Goal: Task Accomplishment & Management: Complete application form

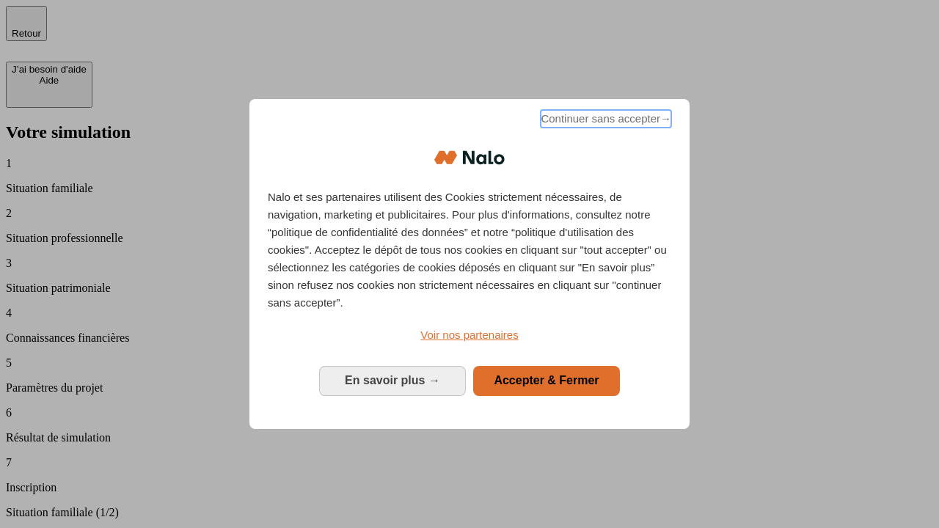
click at [605, 121] on span "Continuer sans accepter →" at bounding box center [606, 119] width 131 height 18
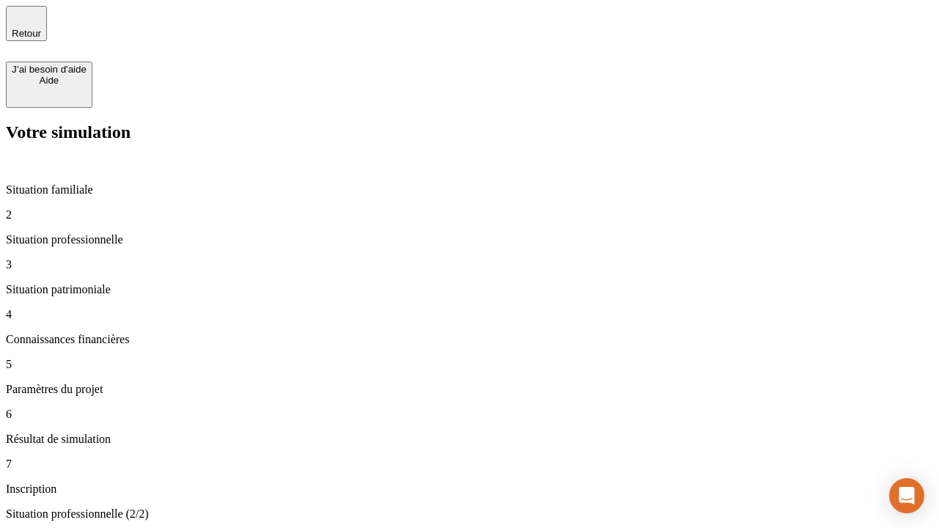
type input "30 000"
type input "1 000"
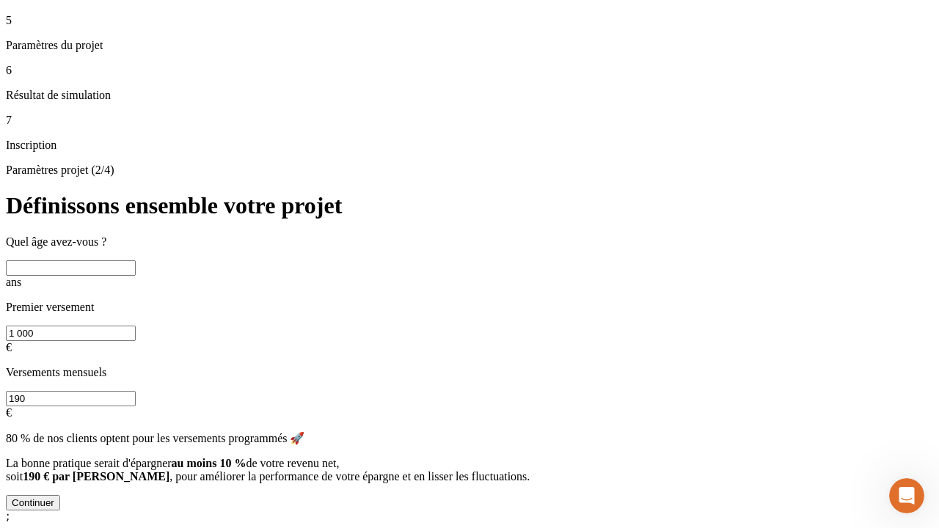
scroll to position [15, 0]
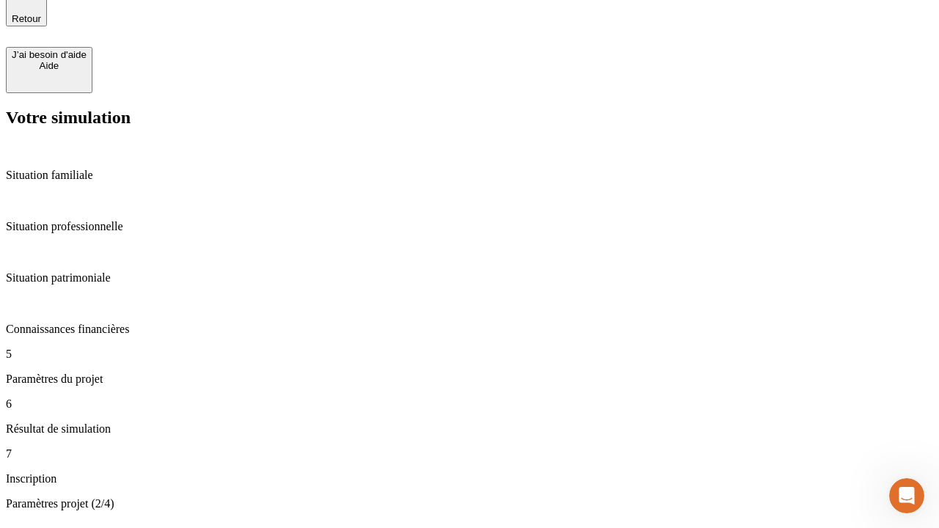
type input "65"
type input "5 000"
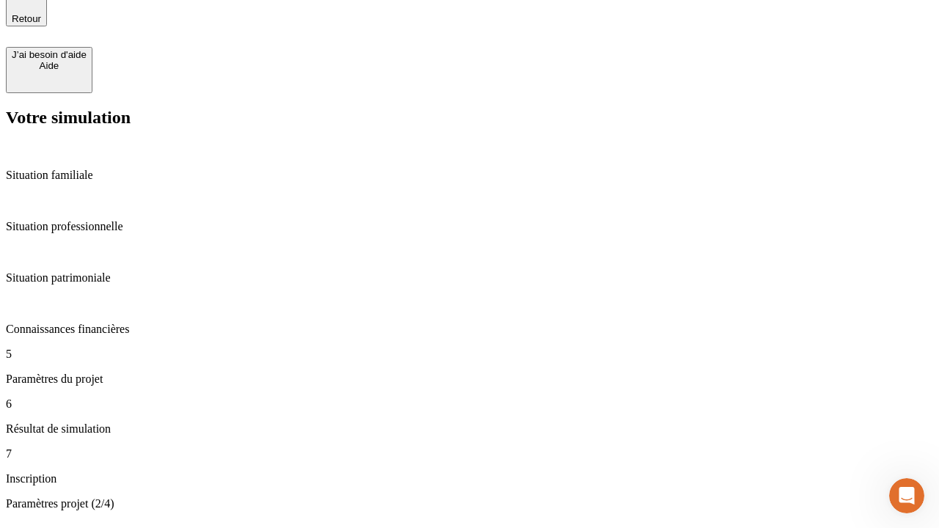
type input "640"
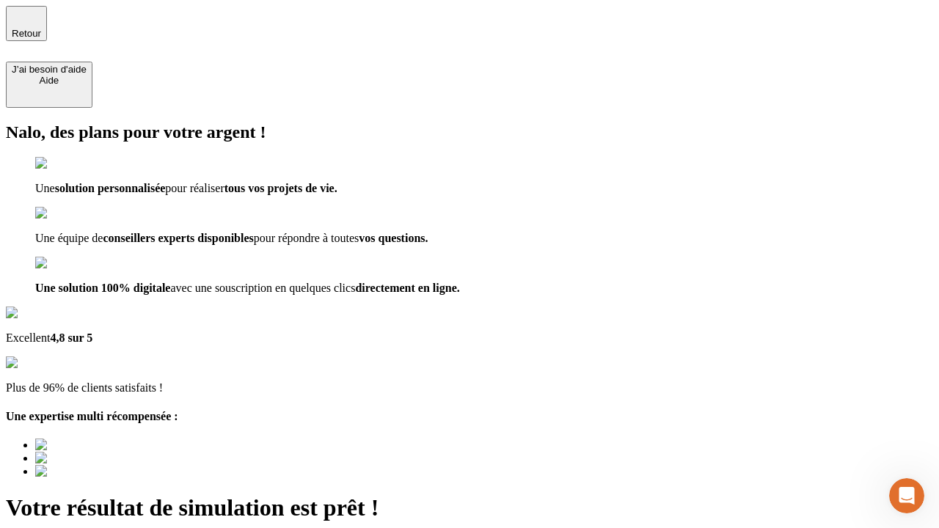
type input "[EMAIL_ADDRESS][DOMAIN_NAME]"
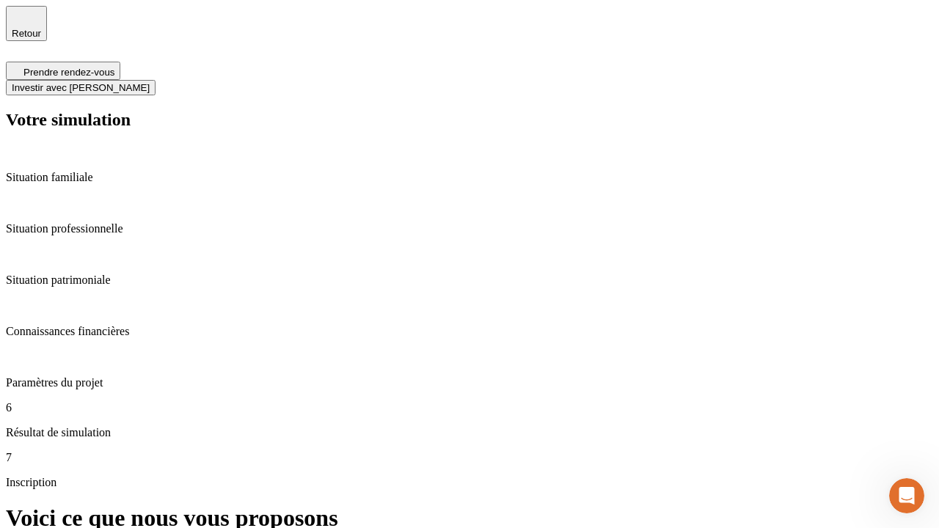
click at [150, 82] on span "Investir avec [PERSON_NAME]" at bounding box center [81, 87] width 138 height 11
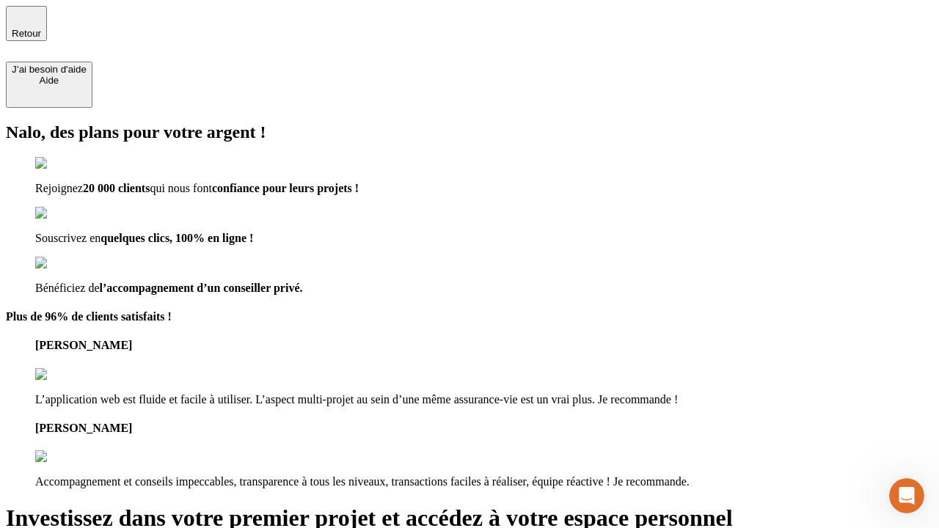
type input "[EMAIL_ADDRESS][DOMAIN_NAME]"
